Goal: Information Seeking & Learning: Learn about a topic

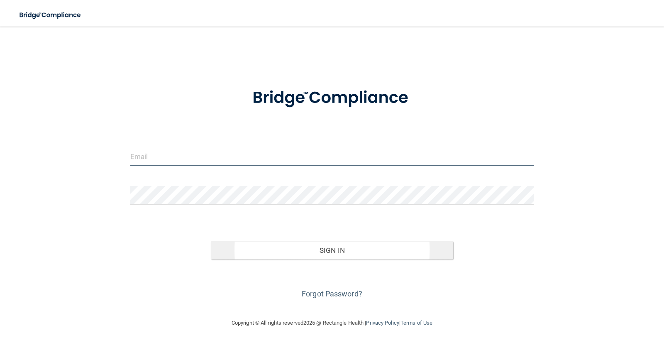
type input "[PERSON_NAME][EMAIL_ADDRESS][DOMAIN_NAME]"
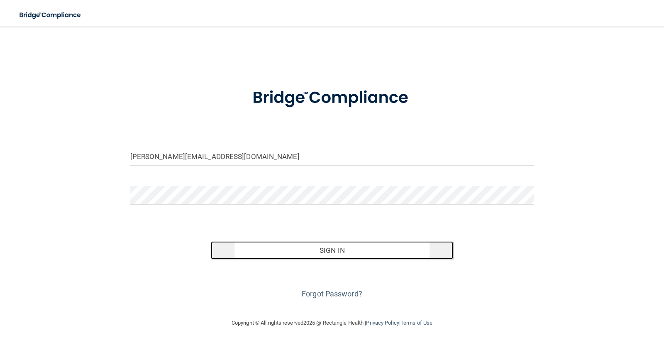
click at [336, 256] on button "Sign In" at bounding box center [332, 250] width 242 height 18
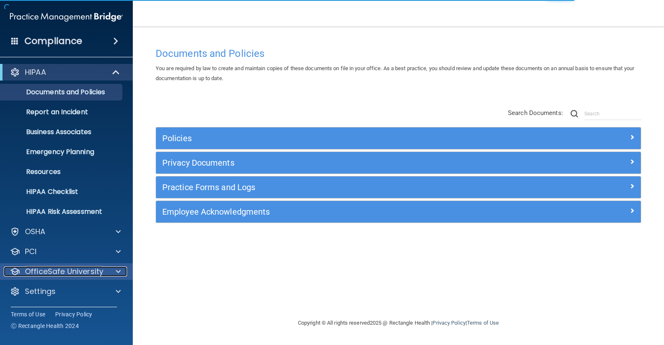
click at [63, 275] on p "OfficeSafe University" at bounding box center [64, 271] width 78 height 10
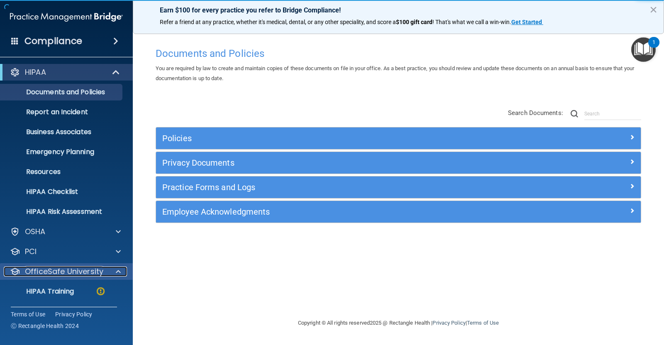
click at [82, 268] on p "OfficeSafe University" at bounding box center [64, 271] width 78 height 10
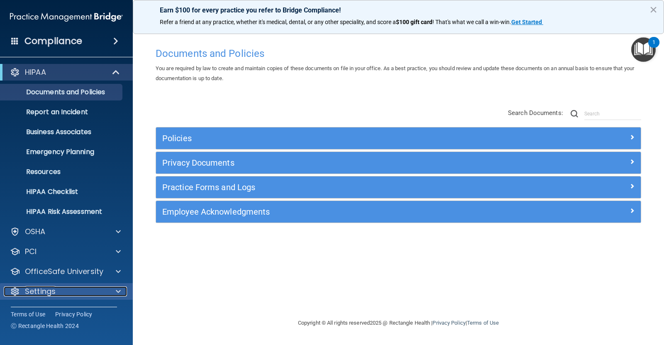
click at [71, 293] on div "Settings" at bounding box center [55, 291] width 103 height 10
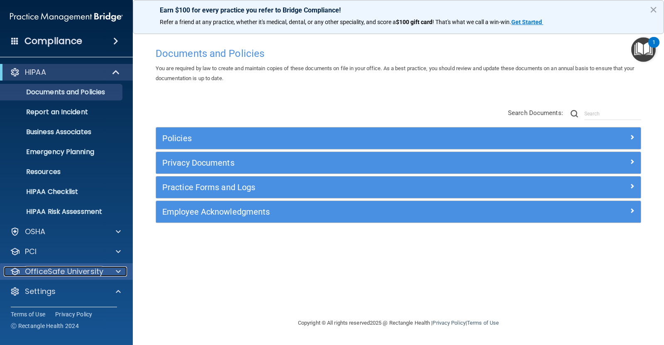
click at [66, 275] on p "OfficeSafe University" at bounding box center [64, 271] width 78 height 10
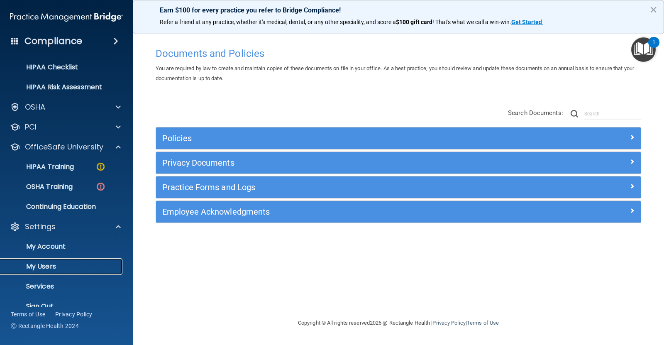
click at [49, 266] on p "My Users" at bounding box center [61, 266] width 113 height 8
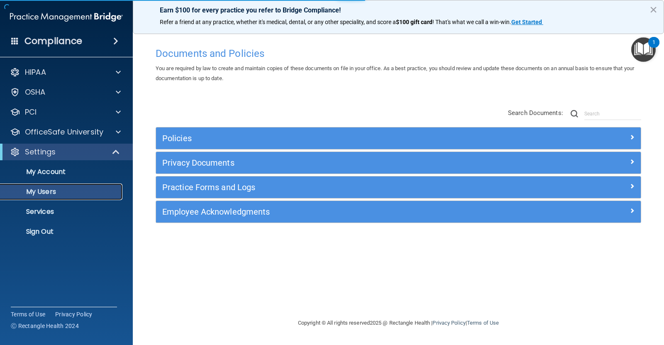
select select "20"
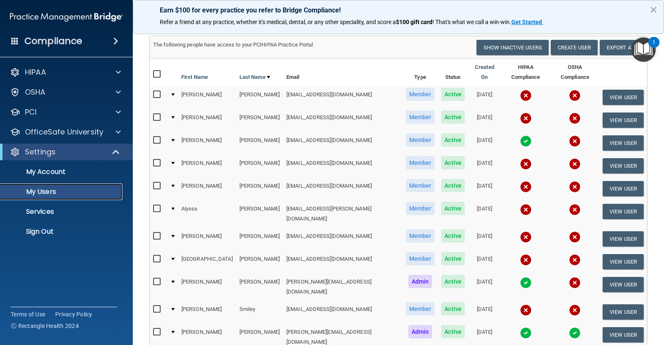
scroll to position [41, 0]
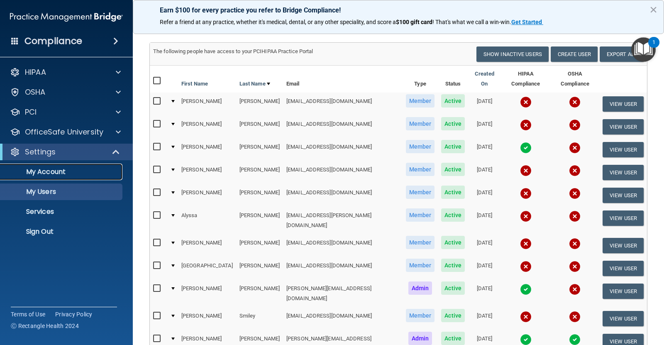
click at [44, 176] on p "My Account" at bounding box center [61, 172] width 113 height 8
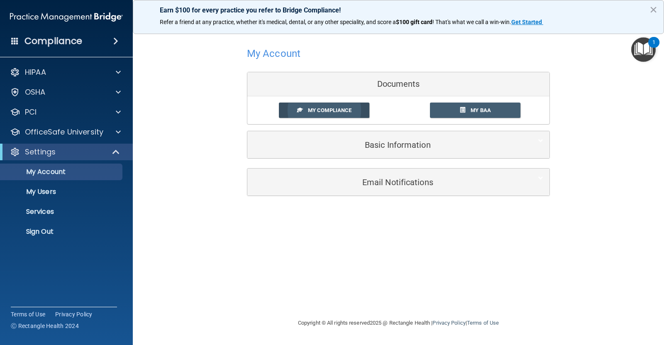
click at [343, 109] on span "My Compliance" at bounding box center [330, 110] width 44 height 6
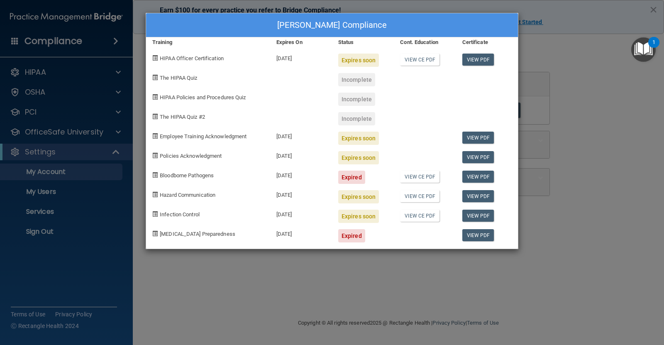
click at [554, 94] on div "Heather Richardson's Compliance Training Expires On Status Cont. Education Cert…" at bounding box center [332, 172] width 664 height 345
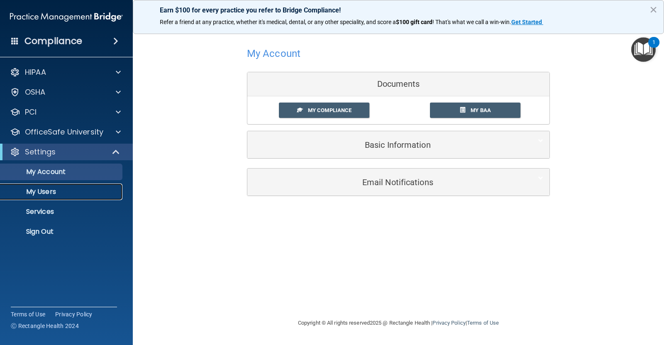
click at [85, 196] on link "My Users" at bounding box center [57, 191] width 131 height 17
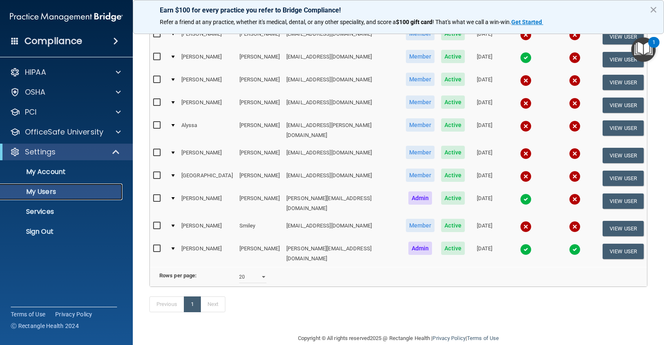
scroll to position [136, 0]
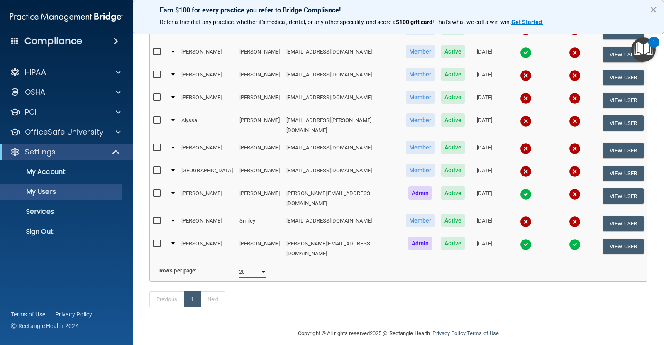
click at [261, 265] on select "10 20 30 40 all" at bounding box center [252, 271] width 27 height 12
select select "10"
click at [239, 265] on select "10 20 30 40 all" at bounding box center [252, 271] width 27 height 12
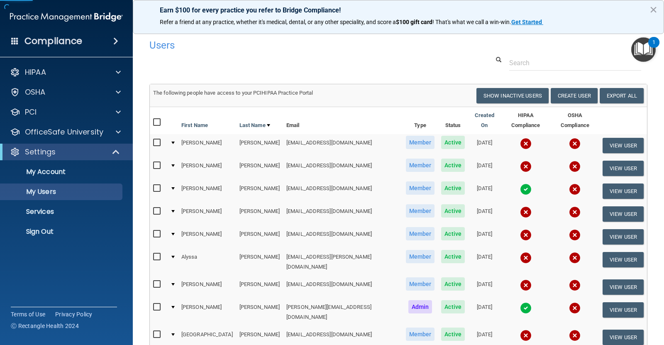
scroll to position [114, 0]
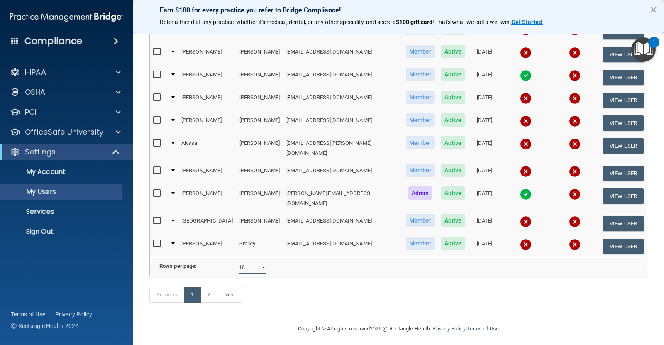
click at [265, 261] on select "10 20 30 40 all" at bounding box center [252, 267] width 27 height 12
select select "20"
click at [239, 261] on select "10 20 30 40 all" at bounding box center [252, 267] width 27 height 12
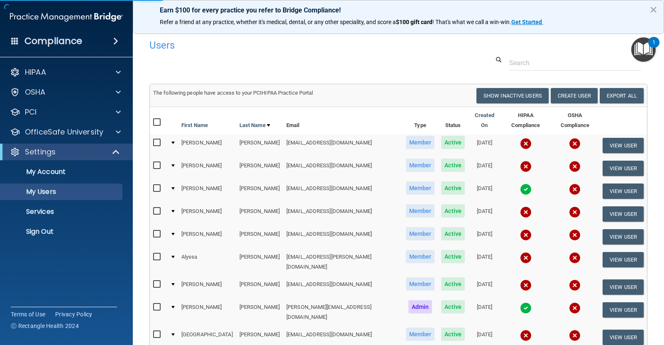
select select "20"
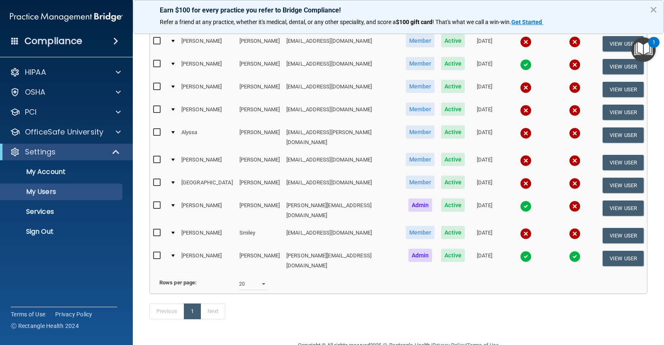
scroll to position [41, 0]
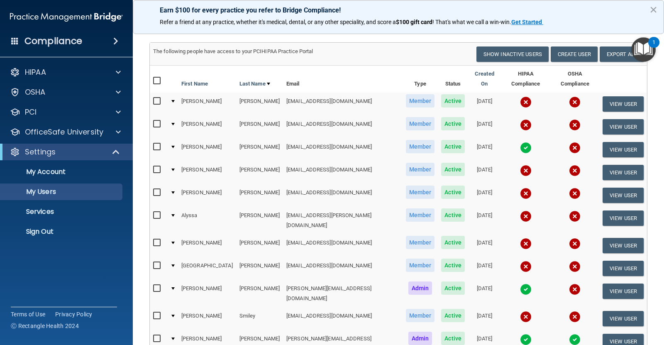
click at [158, 285] on input "checkbox" at bounding box center [158, 288] width 10 height 7
checkbox input "true"
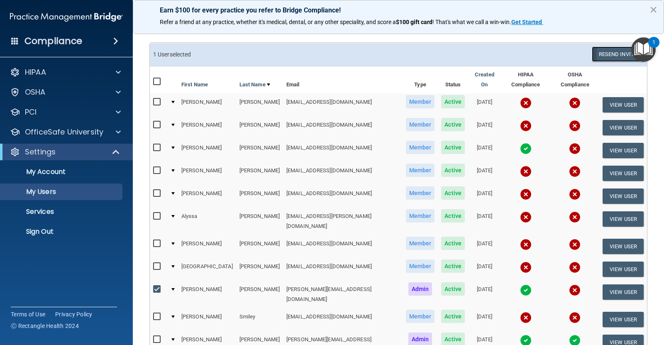
click at [615, 58] on button "Resend Invite" at bounding box center [617, 53] width 52 height 15
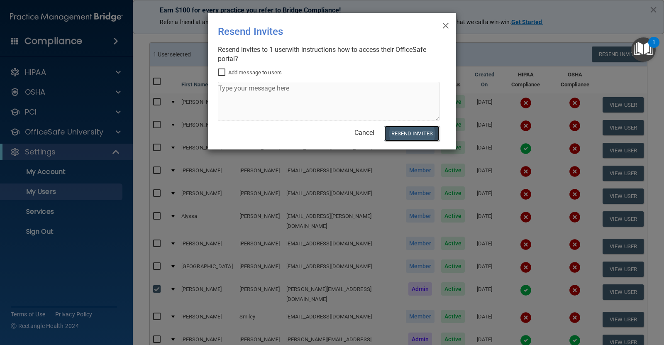
click at [411, 130] on button "Resend Invites" at bounding box center [411, 133] width 55 height 15
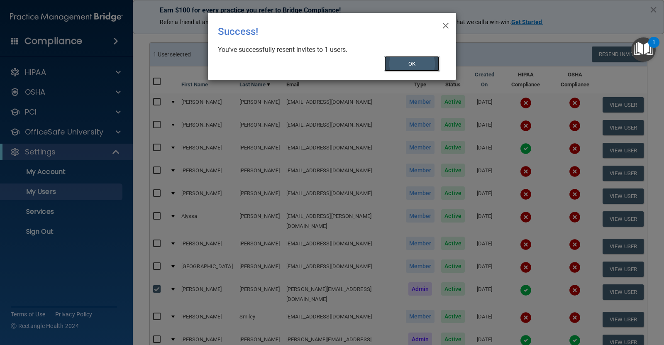
click at [412, 63] on button "OK" at bounding box center [412, 63] width 56 height 15
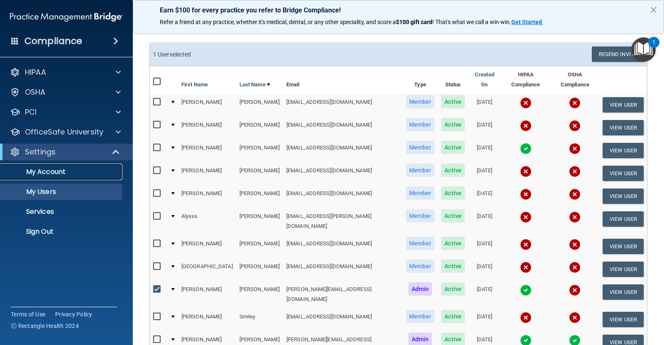
click at [60, 176] on link "My Account" at bounding box center [57, 171] width 131 height 17
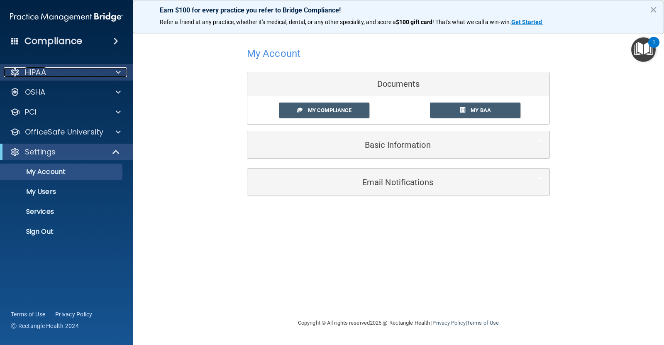
click at [76, 70] on div "HIPAA" at bounding box center [55, 72] width 103 height 10
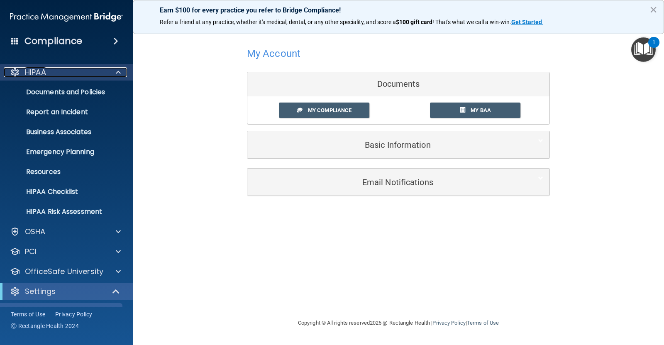
click at [76, 70] on div "HIPAA" at bounding box center [55, 72] width 103 height 10
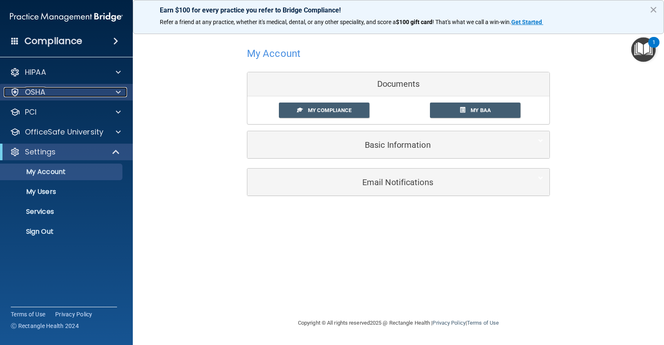
click at [69, 90] on div "OSHA" at bounding box center [55, 92] width 103 height 10
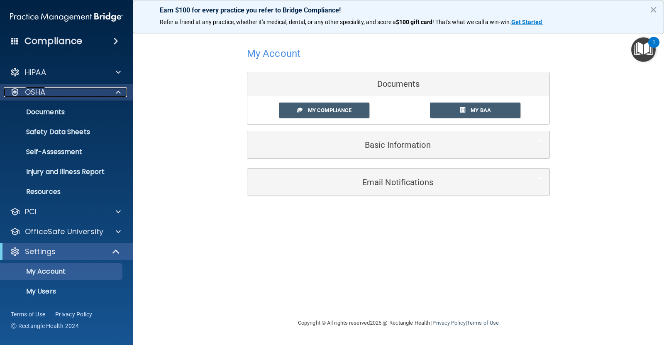
click at [69, 90] on div "OSHA" at bounding box center [55, 92] width 103 height 10
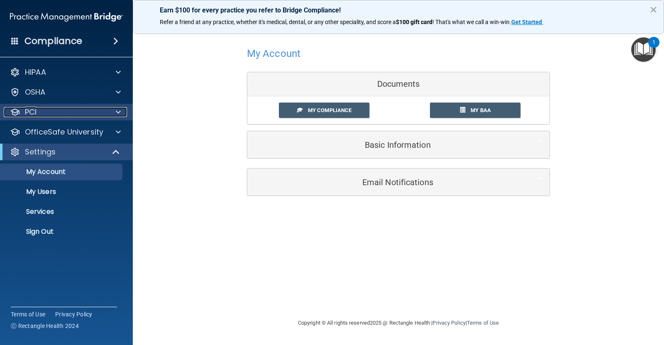
click at [63, 113] on div "PCI" at bounding box center [55, 112] width 103 height 10
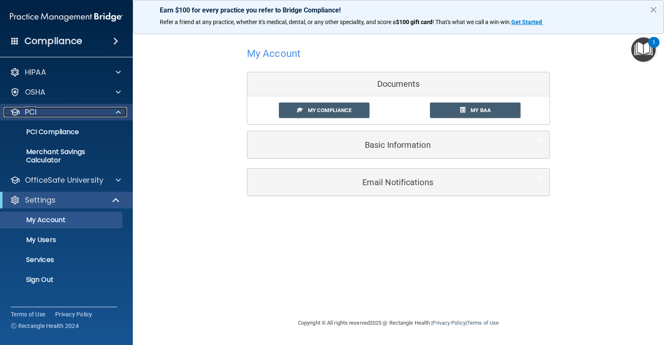
click at [63, 113] on div "PCI" at bounding box center [55, 112] width 103 height 10
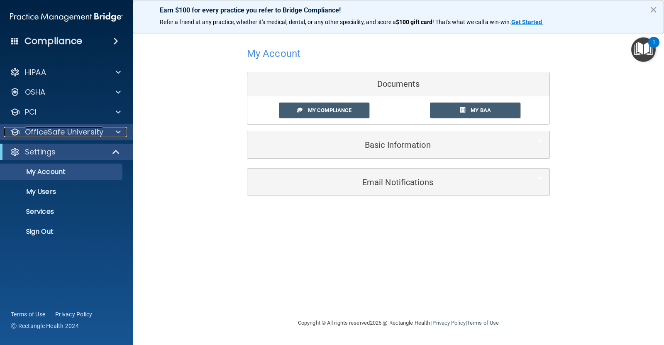
click at [64, 132] on p "OfficeSafe University" at bounding box center [64, 132] width 78 height 10
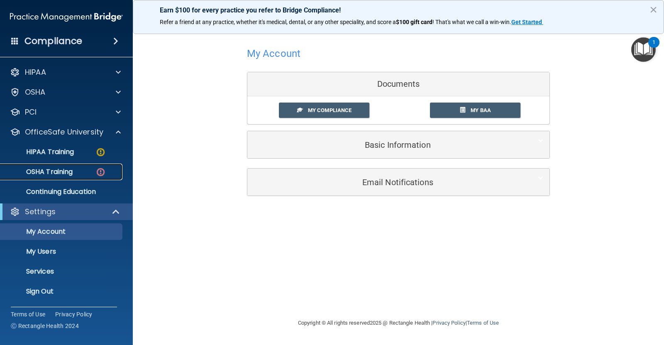
click at [64, 168] on p "OSHA Training" at bounding box center [38, 172] width 67 height 8
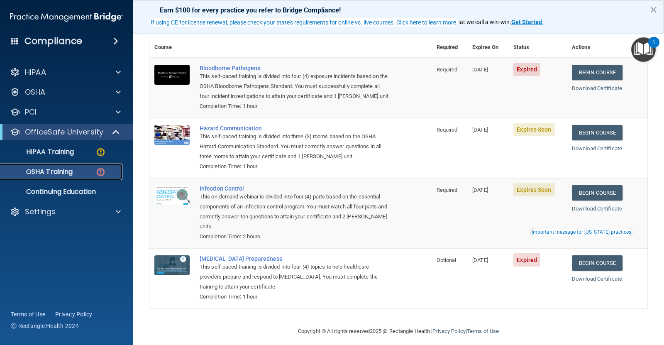
scroll to position [67, 0]
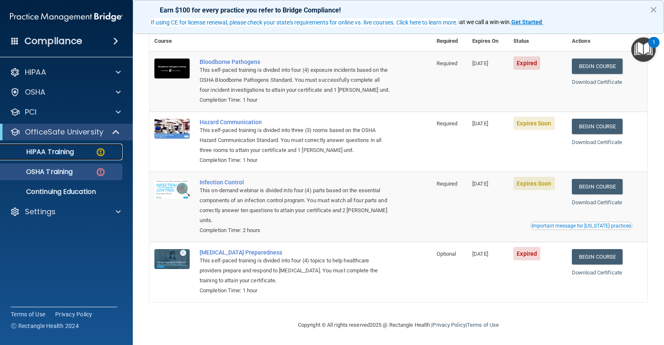
click at [73, 153] on p "HIPAA Training" at bounding box center [39, 152] width 68 height 8
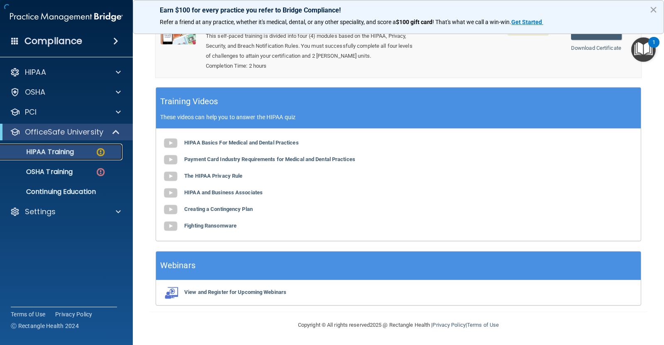
scroll to position [213, 0]
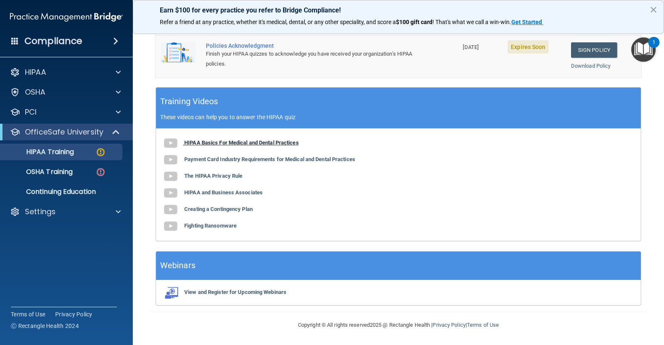
click at [173, 142] on img at bounding box center [170, 143] width 17 height 17
click at [278, 141] on b "HIPAA Basics For Medical and Dental Practices" at bounding box center [241, 142] width 114 height 6
click at [218, 161] on b "Payment Card Industry Requirements for Medical and Dental Practices" at bounding box center [269, 159] width 171 height 6
click at [223, 178] on b "The HIPAA Privacy Rule" at bounding box center [213, 176] width 58 height 6
click at [230, 208] on b "Creating a Contingency Plan" at bounding box center [218, 209] width 68 height 6
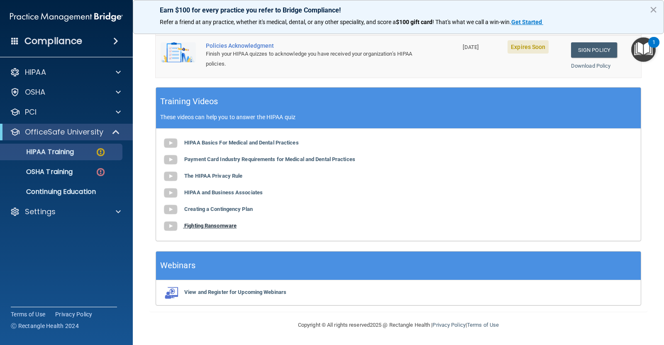
click at [216, 226] on b "Fighting Ransomware" at bounding box center [210, 225] width 52 height 6
click at [591, 50] on link "Sign Policy" at bounding box center [594, 49] width 46 height 15
click at [70, 170] on p "OSHA Training" at bounding box center [38, 172] width 67 height 8
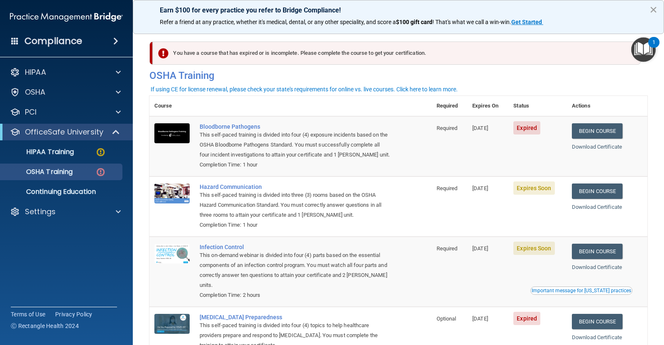
click at [652, 7] on button "×" at bounding box center [653, 9] width 8 height 13
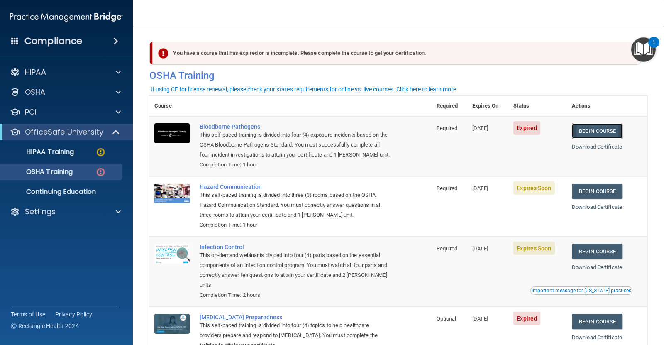
click at [586, 132] on link "Begin Course" at bounding box center [597, 130] width 51 height 15
click at [79, 148] on div "HIPAA Training" at bounding box center [61, 152] width 113 height 8
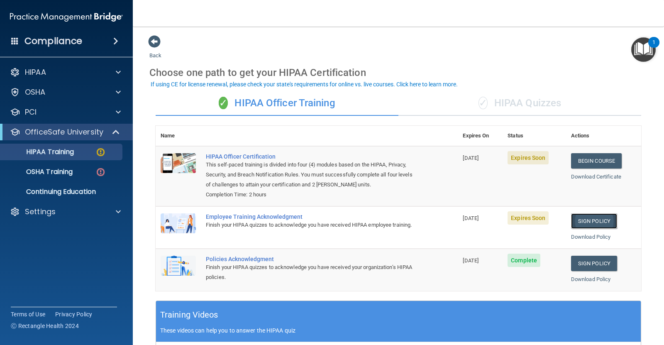
click at [591, 223] on link "Sign Policy" at bounding box center [594, 220] width 46 height 15
click at [73, 173] on p "OSHA Training" at bounding box center [38, 172] width 67 height 8
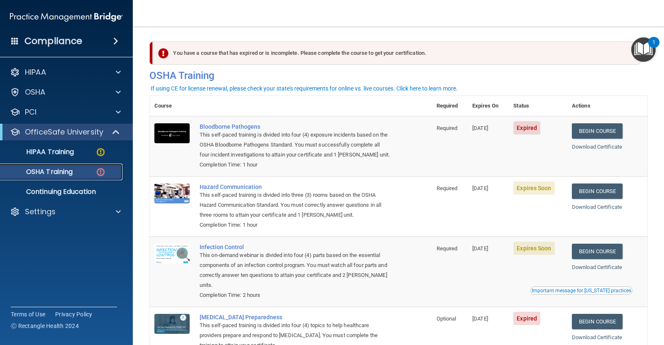
scroll to position [67, 0]
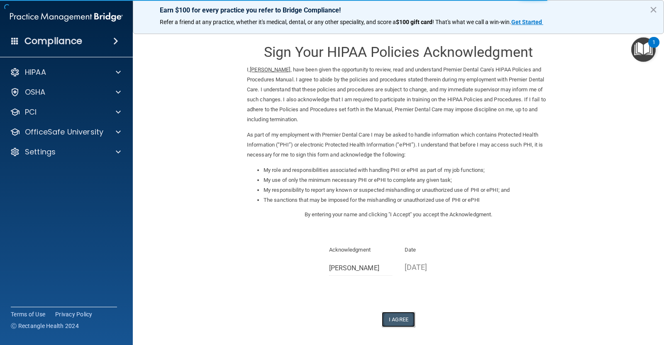
click at [393, 317] on button "I Agree" at bounding box center [398, 318] width 33 height 15
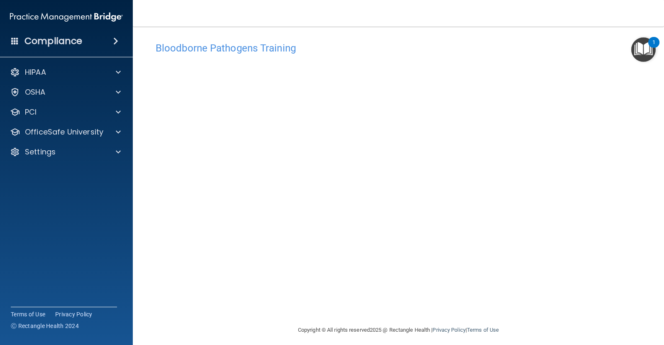
scroll to position [10, 0]
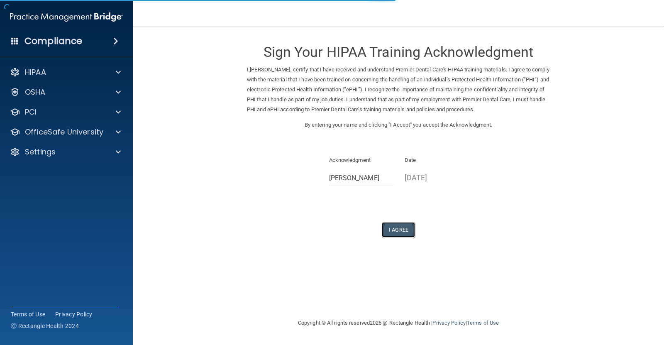
click at [400, 231] on button "I Agree" at bounding box center [398, 229] width 33 height 15
